Goal: Task Accomplishment & Management: Manage account settings

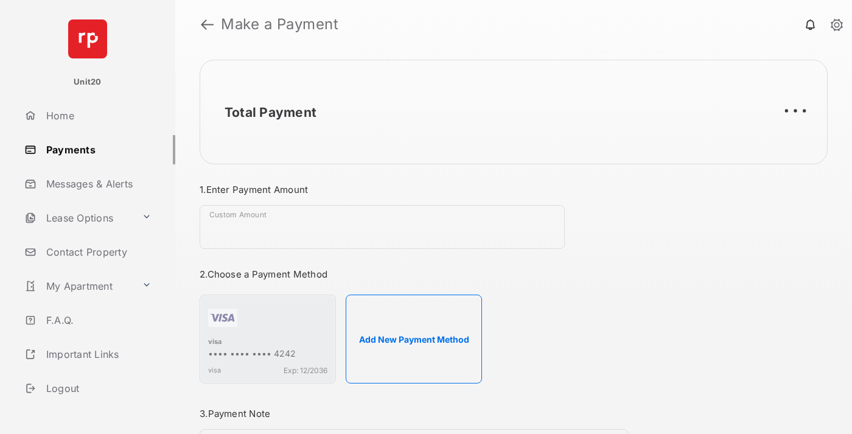
click at [95, 149] on link "Payments" at bounding box center [97, 149] width 156 height 29
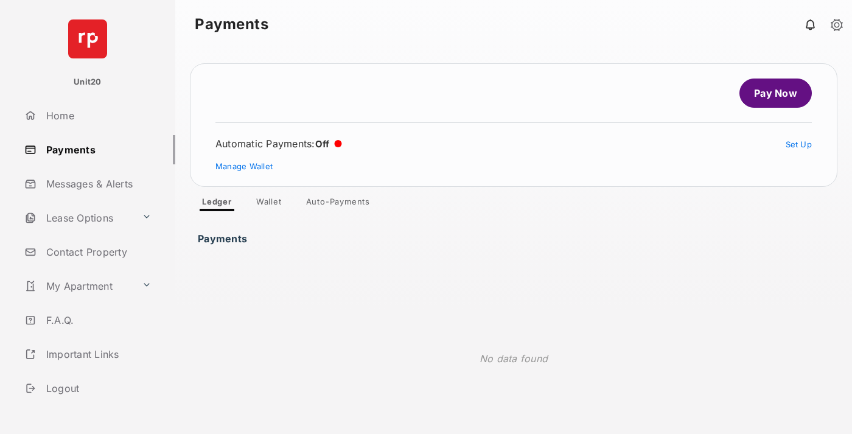
click at [338, 204] on link "Auto-Payments" at bounding box center [337, 204] width 83 height 15
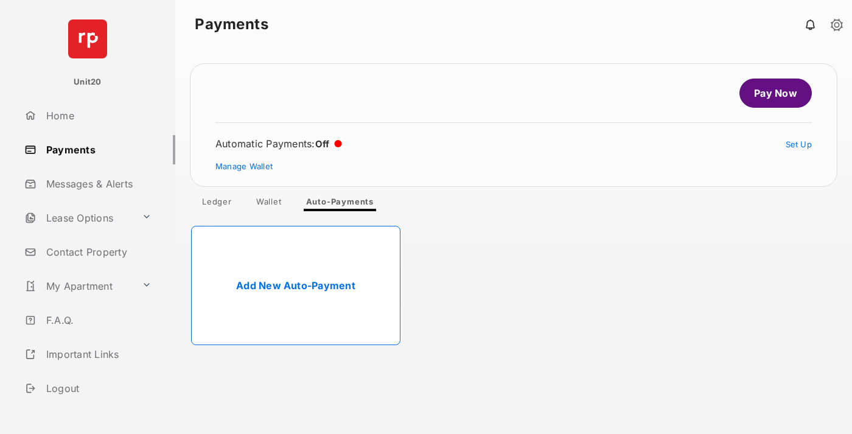
click at [296, 285] on link "Add New Auto-Payment" at bounding box center [295, 285] width 209 height 119
